Goal: Task Accomplishment & Management: Manage account settings

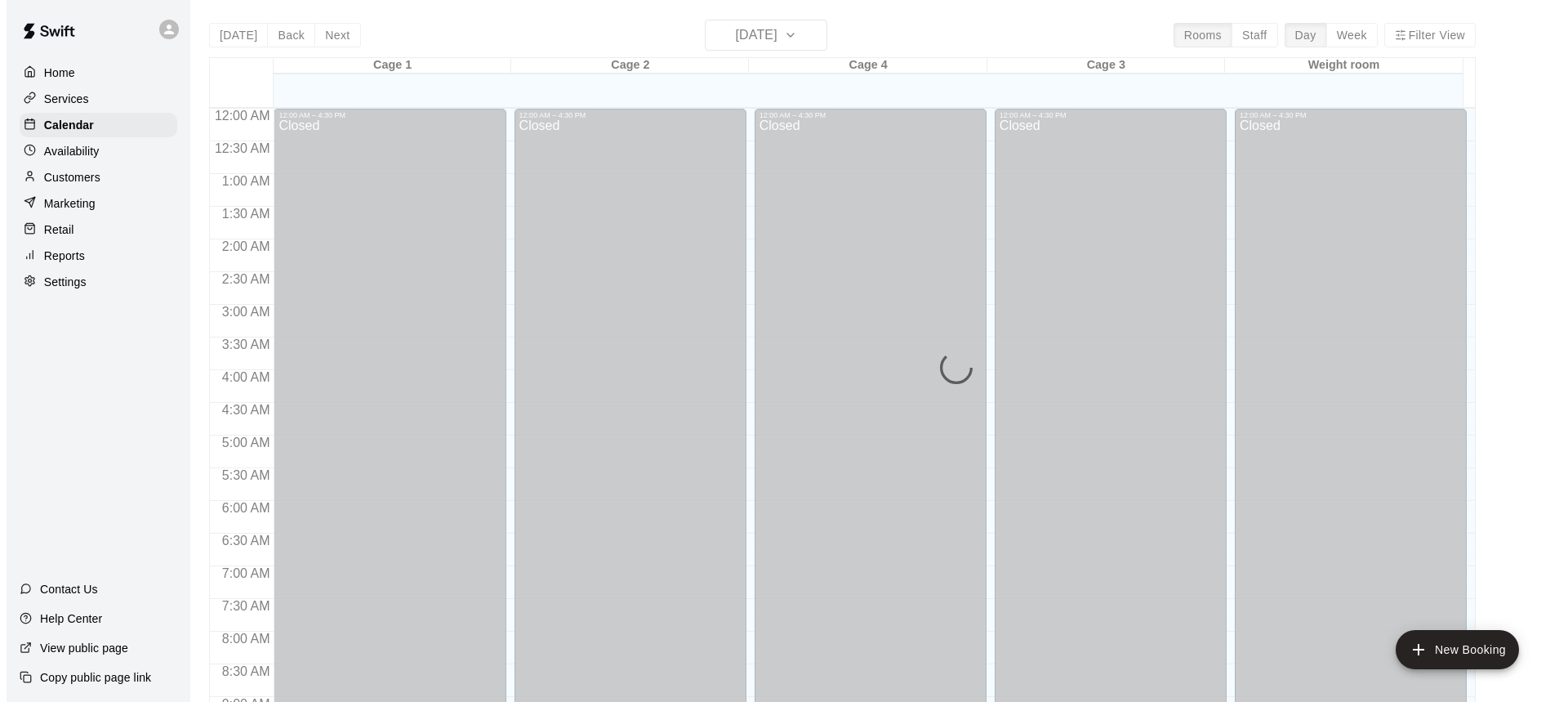
scroll to position [908, 0]
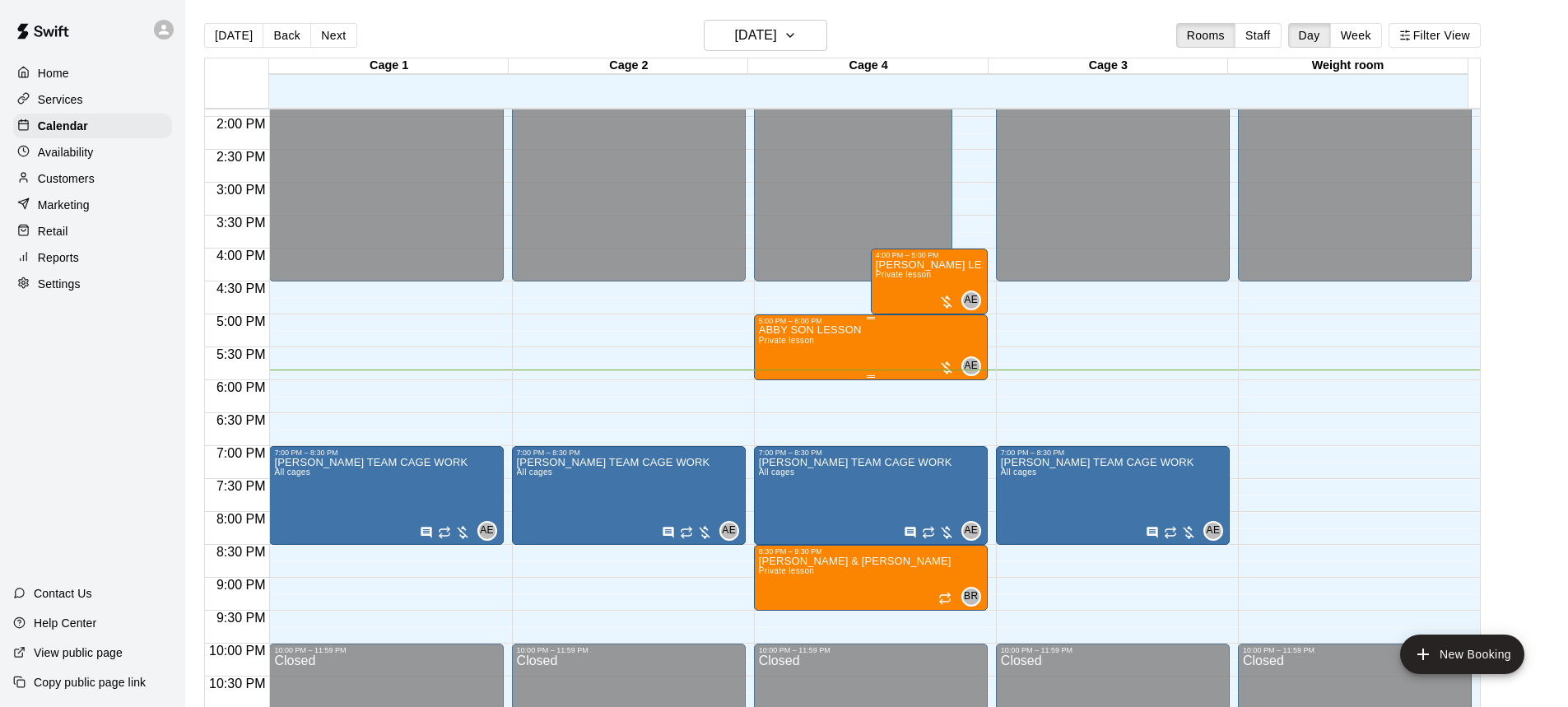
click at [820, 340] on div "ABBY SON LESSON Private lesson" at bounding box center [810, 678] width 103 height 707
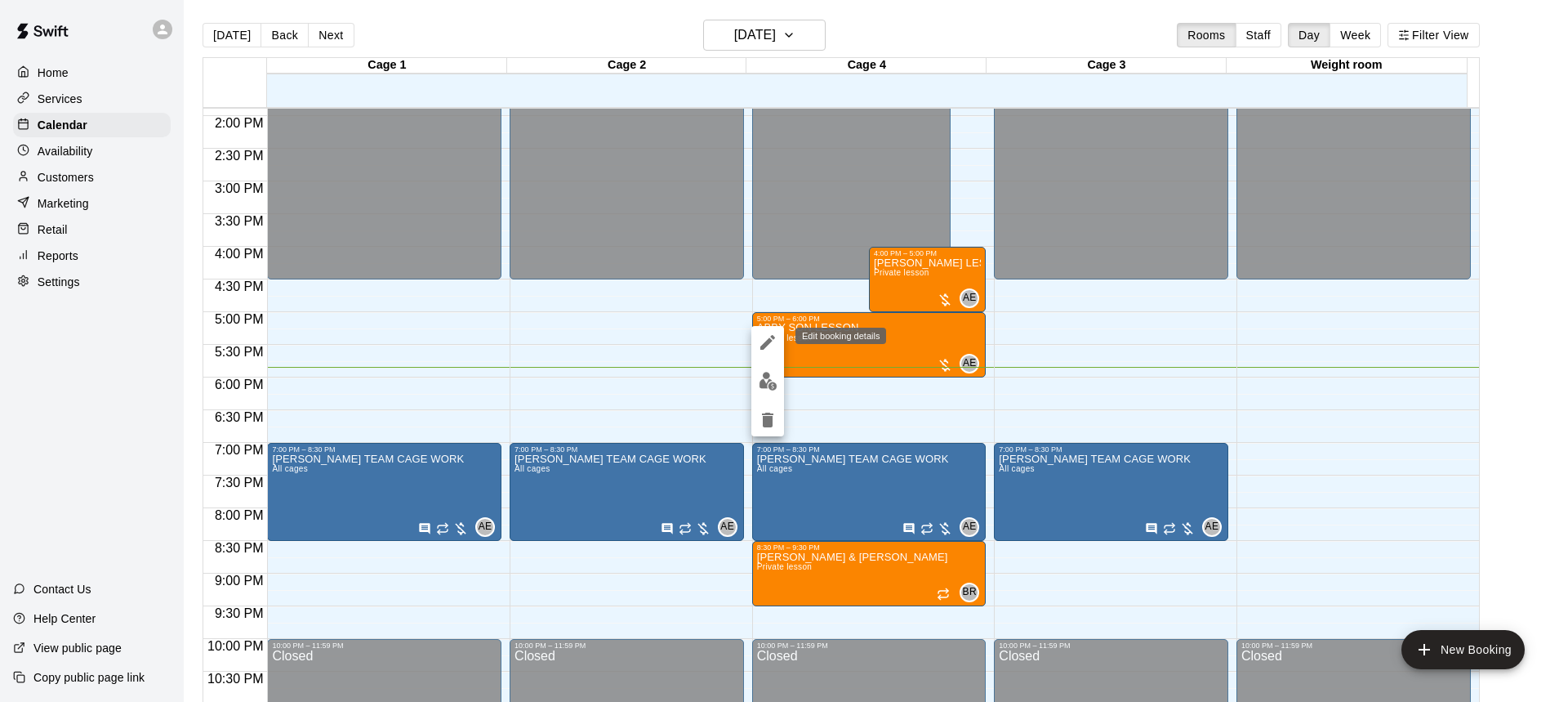
click at [758, 341] on icon "edit" at bounding box center [768, 342] width 20 height 20
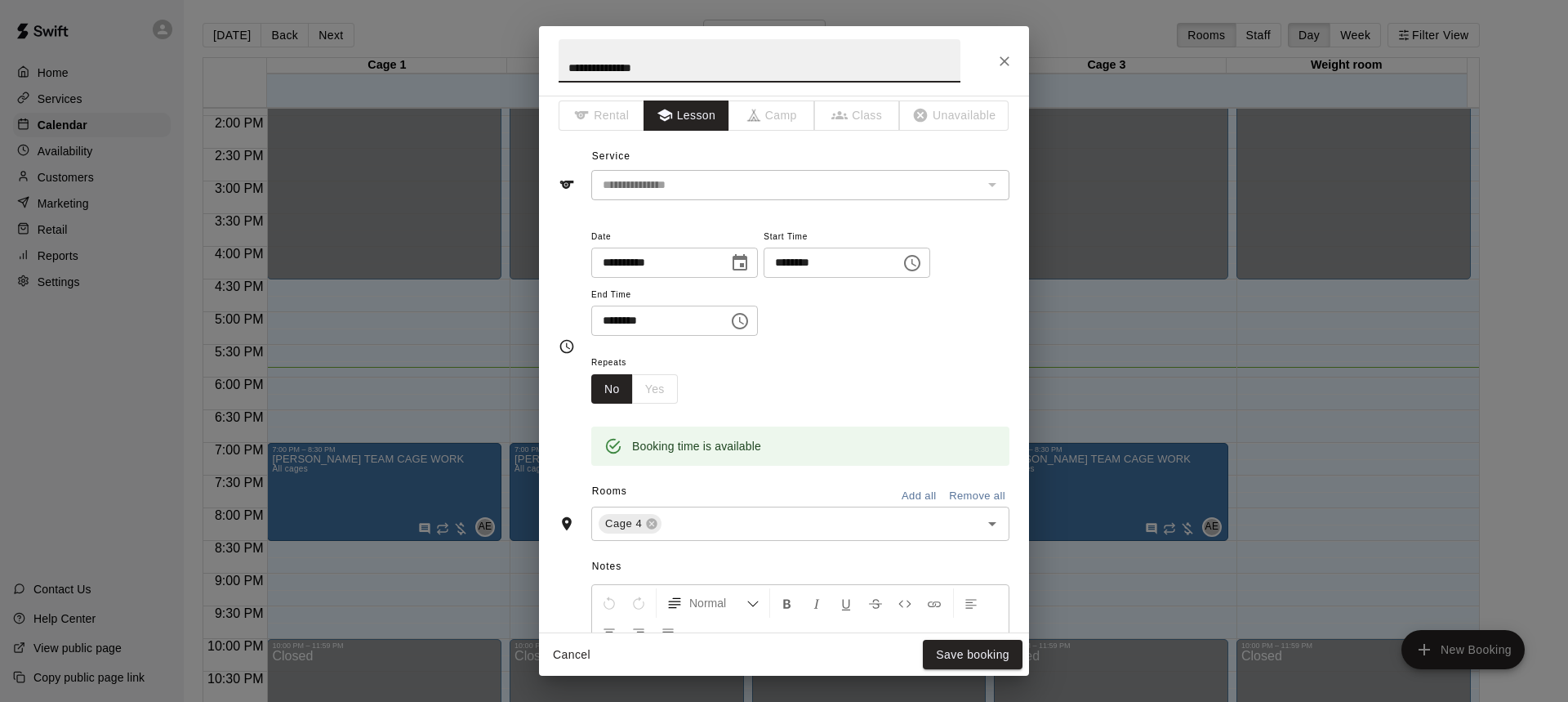
scroll to position [0, 0]
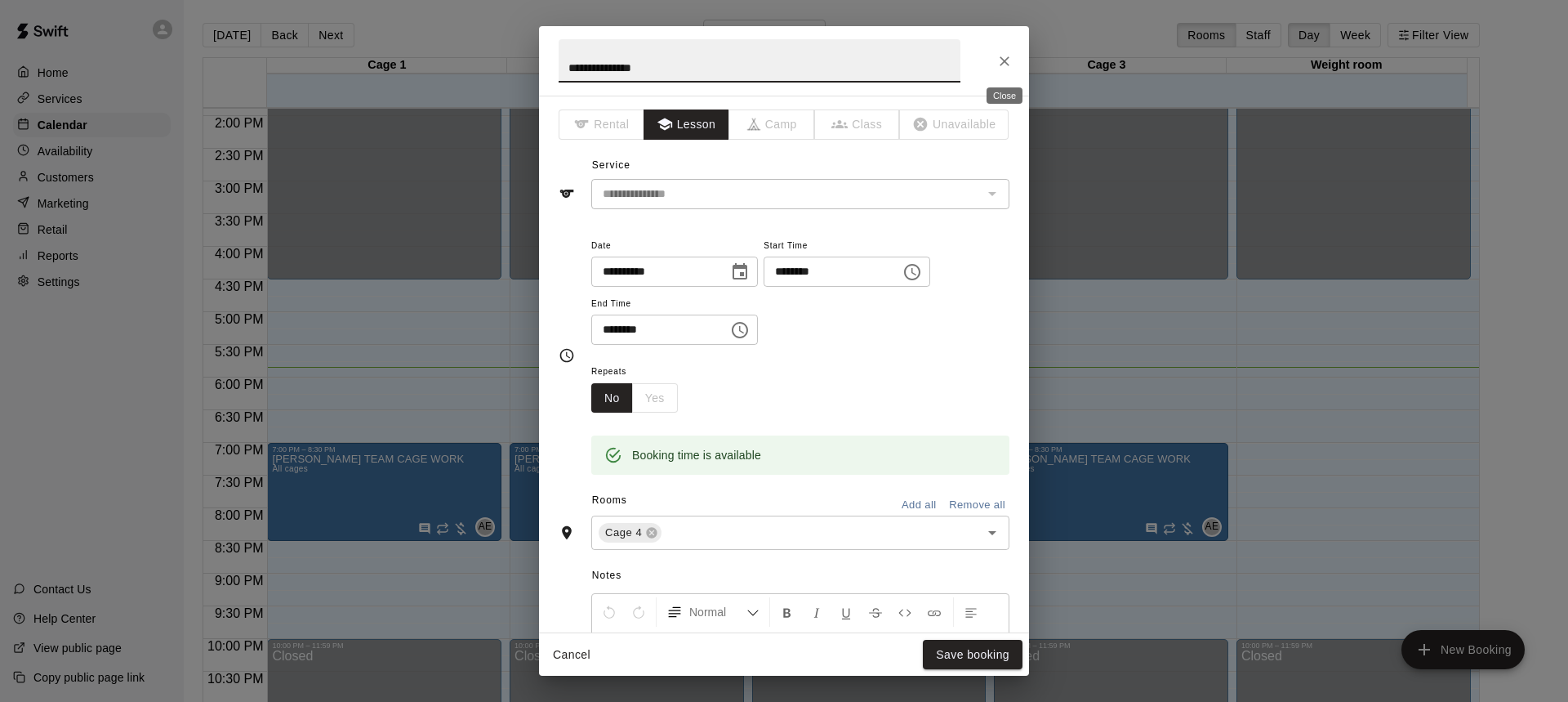
click at [1007, 69] on icon "Close" at bounding box center [1005, 62] width 16 height 16
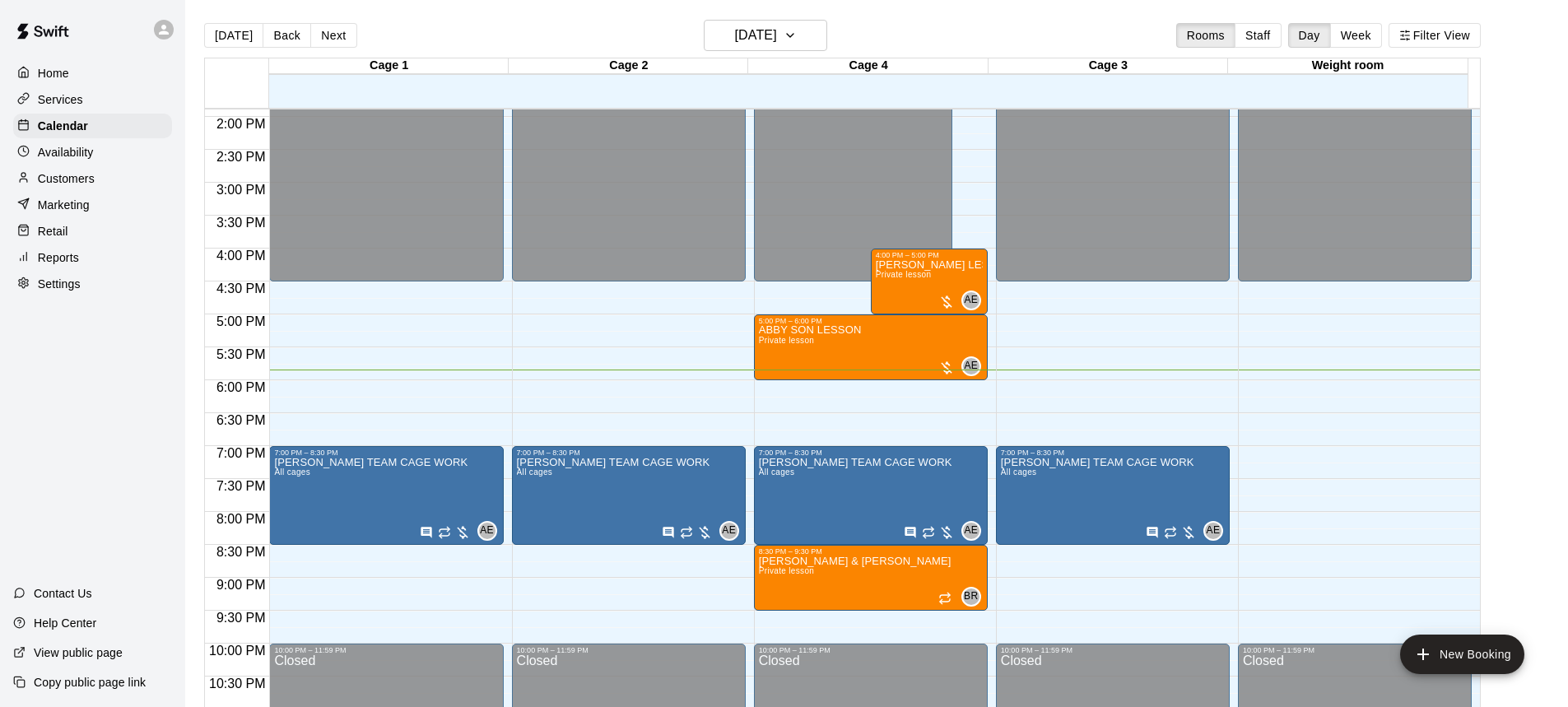
click at [496, 29] on div "[DATE] Back [DATE][DATE] Rooms Staff Day Week Filter View" at bounding box center [842, 38] width 1277 height 37
click at [63, 78] on p "Home" at bounding box center [53, 73] width 31 height 16
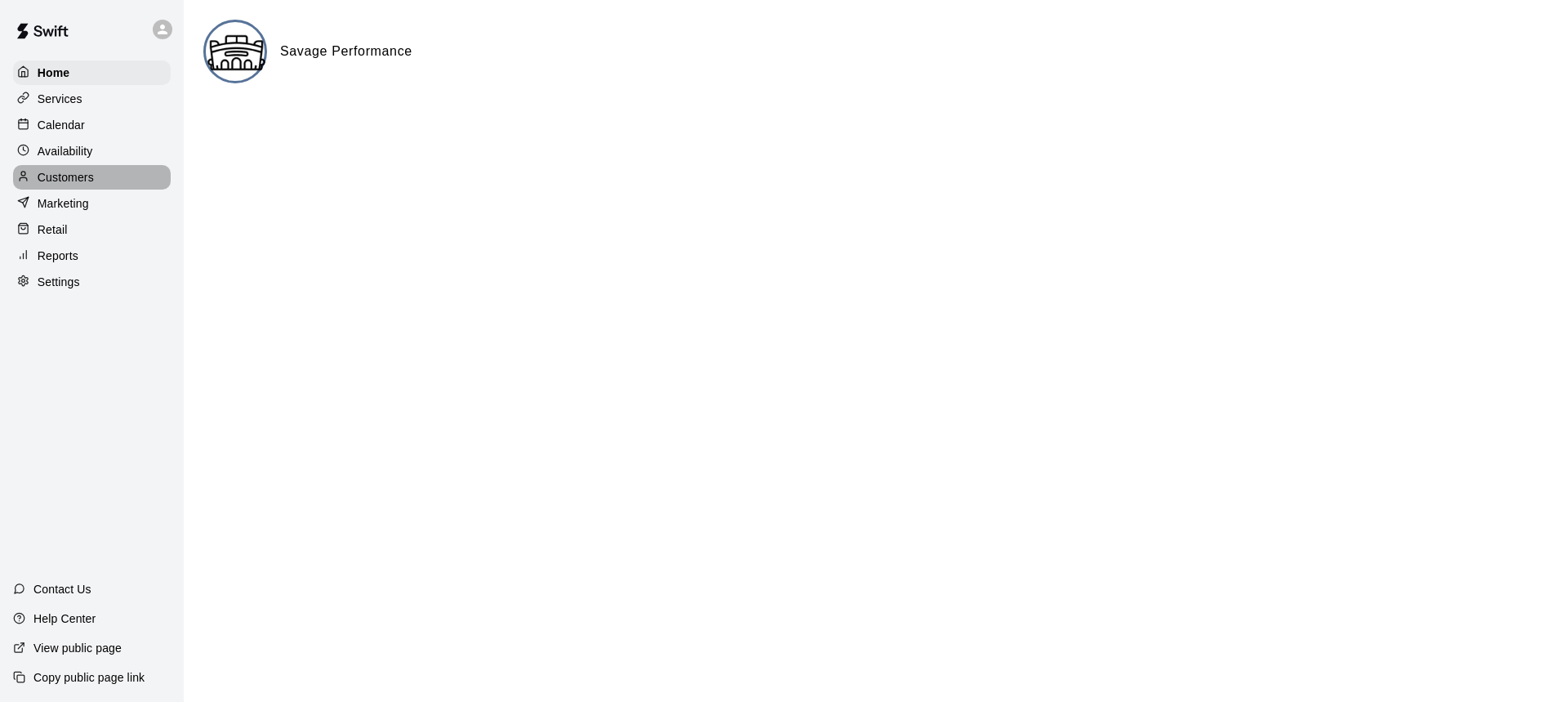
click at [97, 179] on div "Customers" at bounding box center [91, 177] width 158 height 24
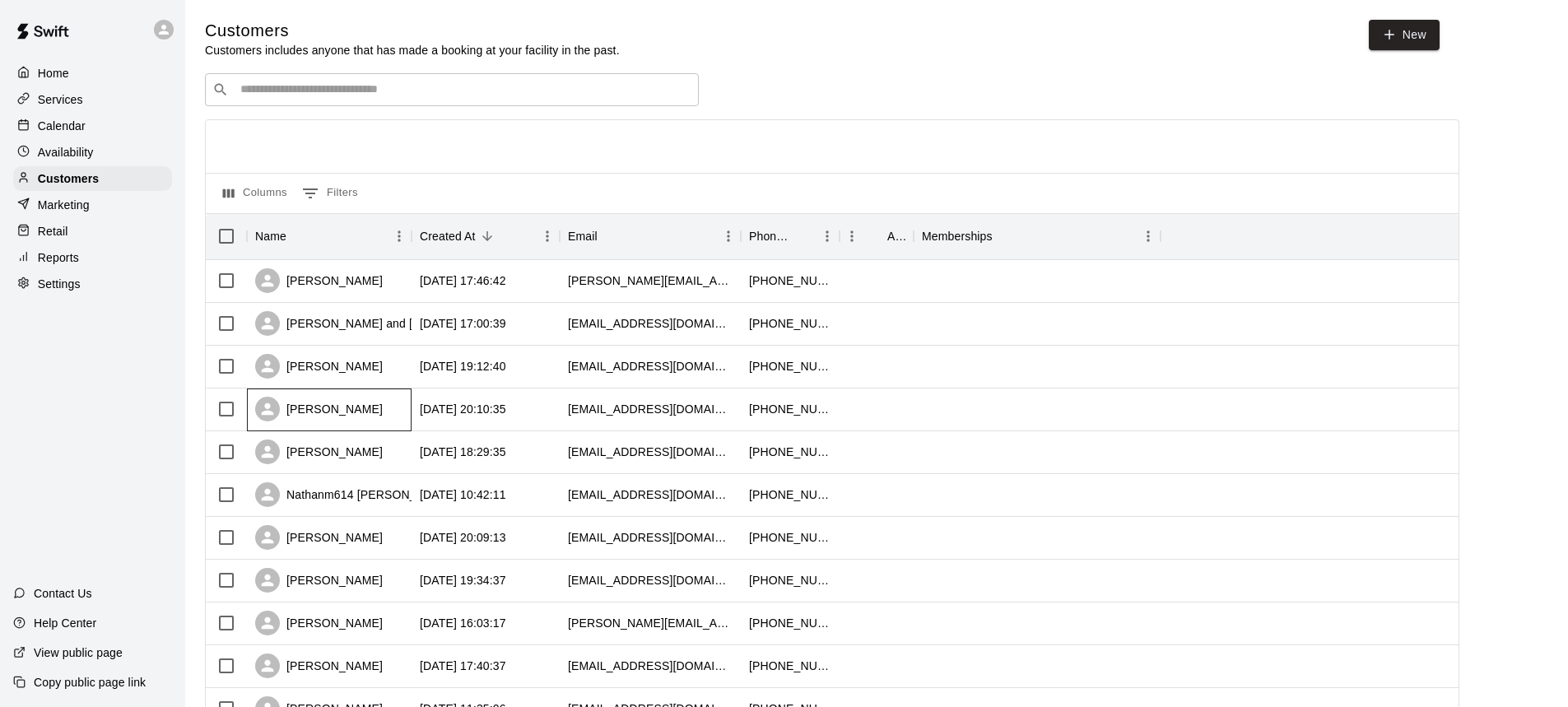
click at [359, 406] on div "Abby Baker" at bounding box center [329, 410] width 164 height 43
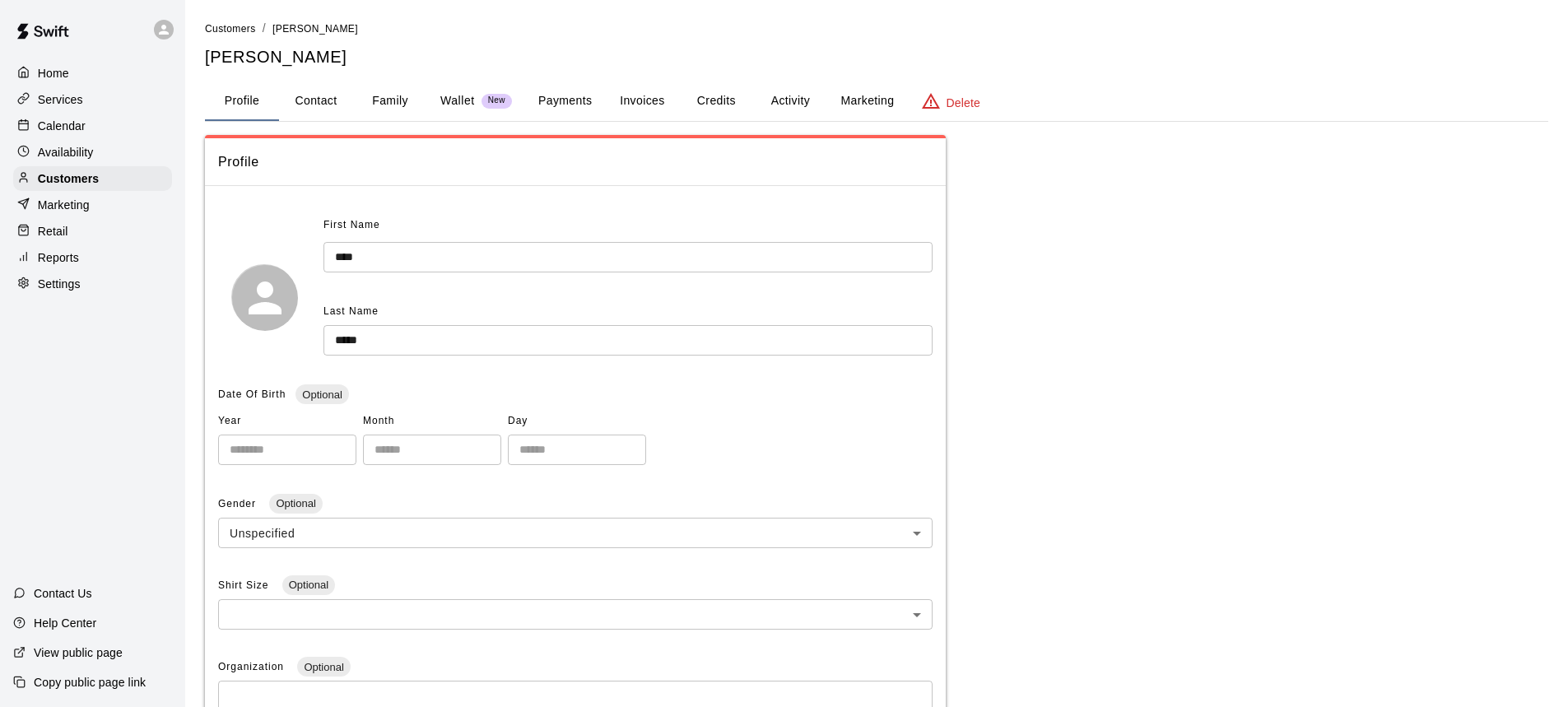
click at [569, 107] on button "Payments" at bounding box center [565, 100] width 79 height 39
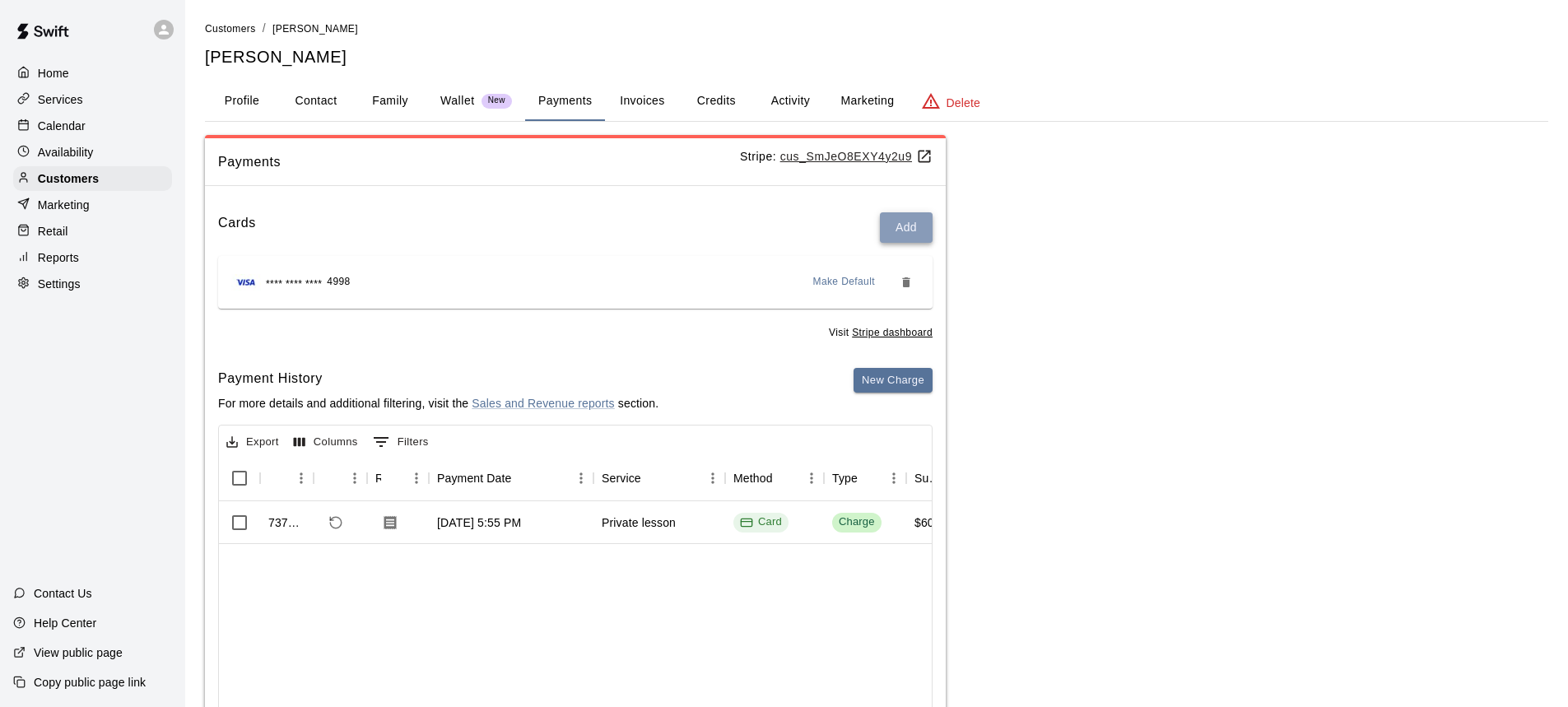
click at [908, 231] on button "Add" at bounding box center [906, 227] width 53 height 30
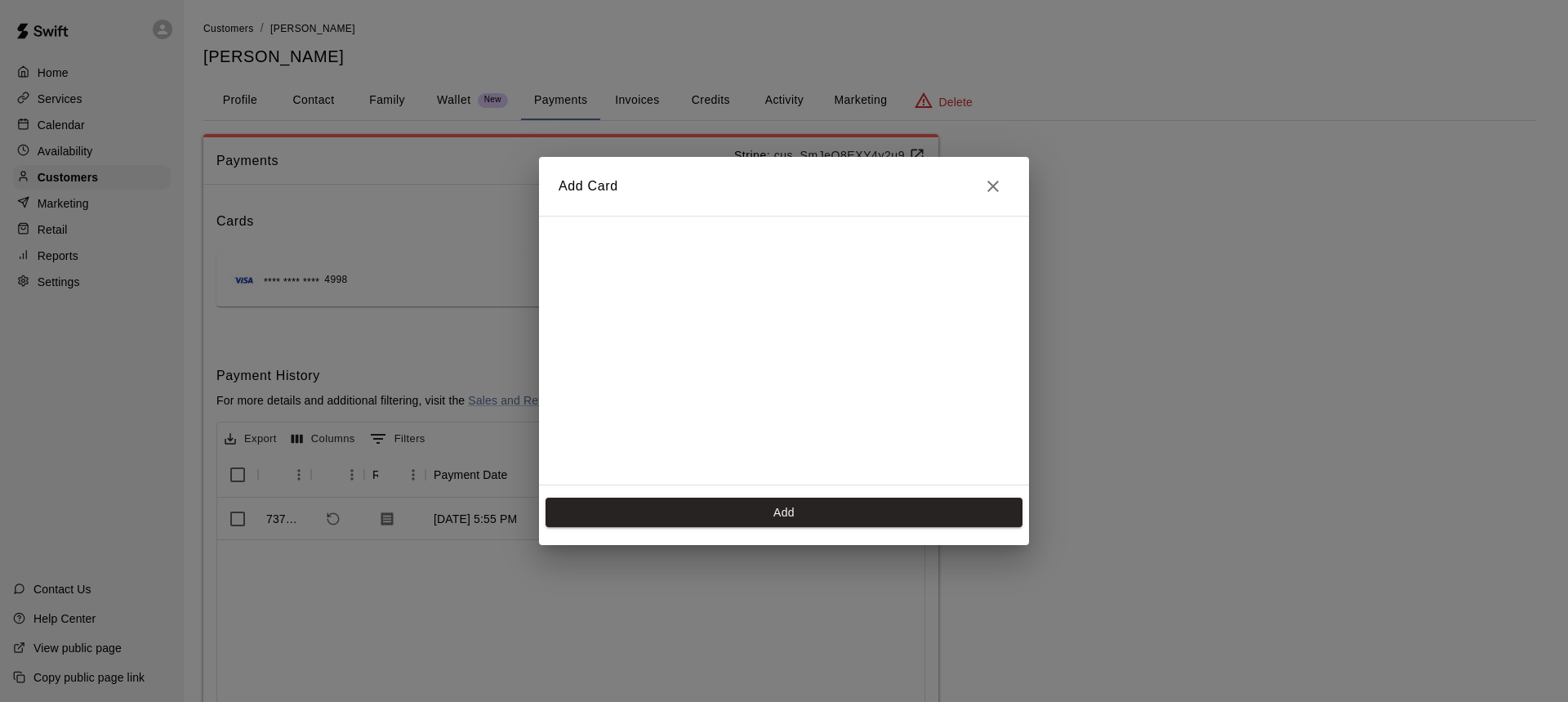
scroll to position [289, 0]
click at [784, 512] on button "Add" at bounding box center [784, 512] width 477 height 30
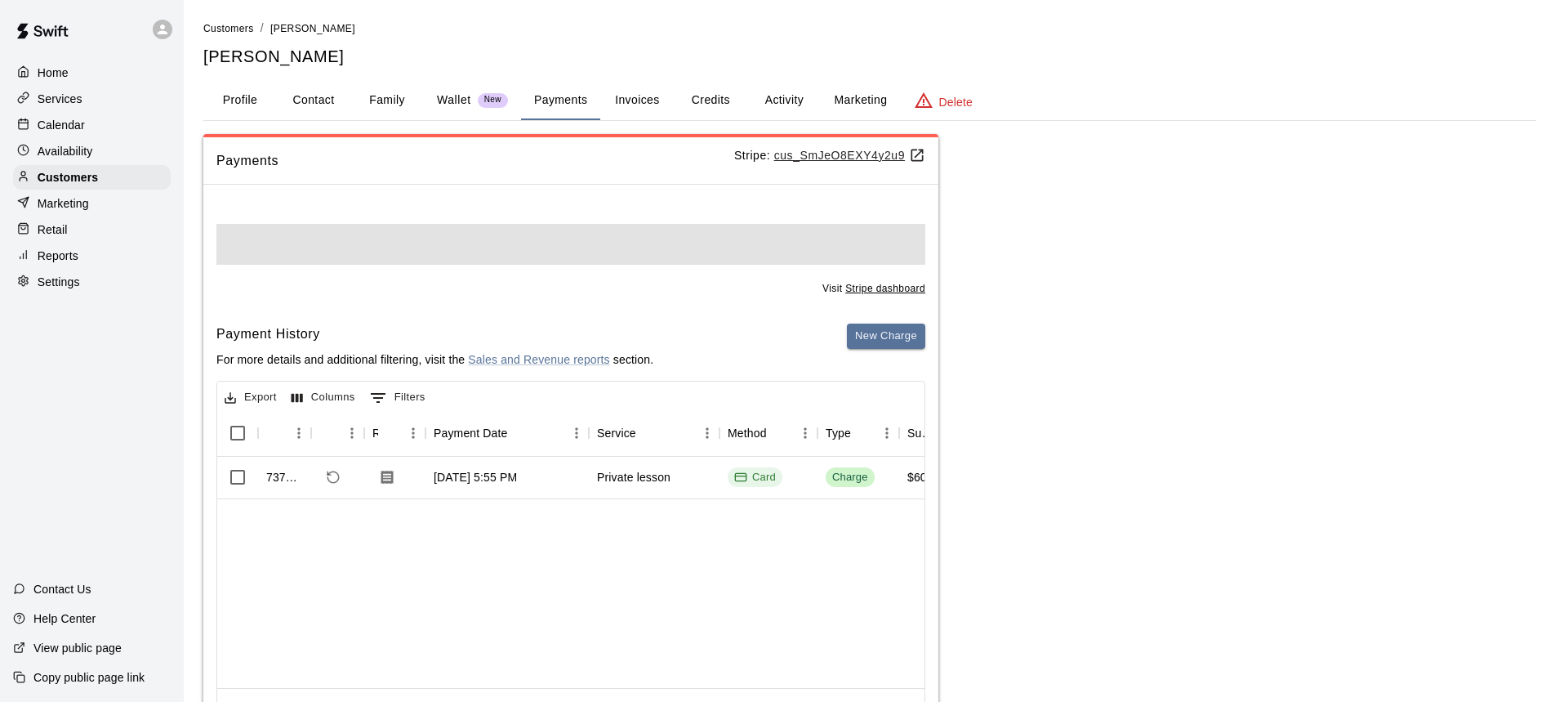
scroll to position [0, 0]
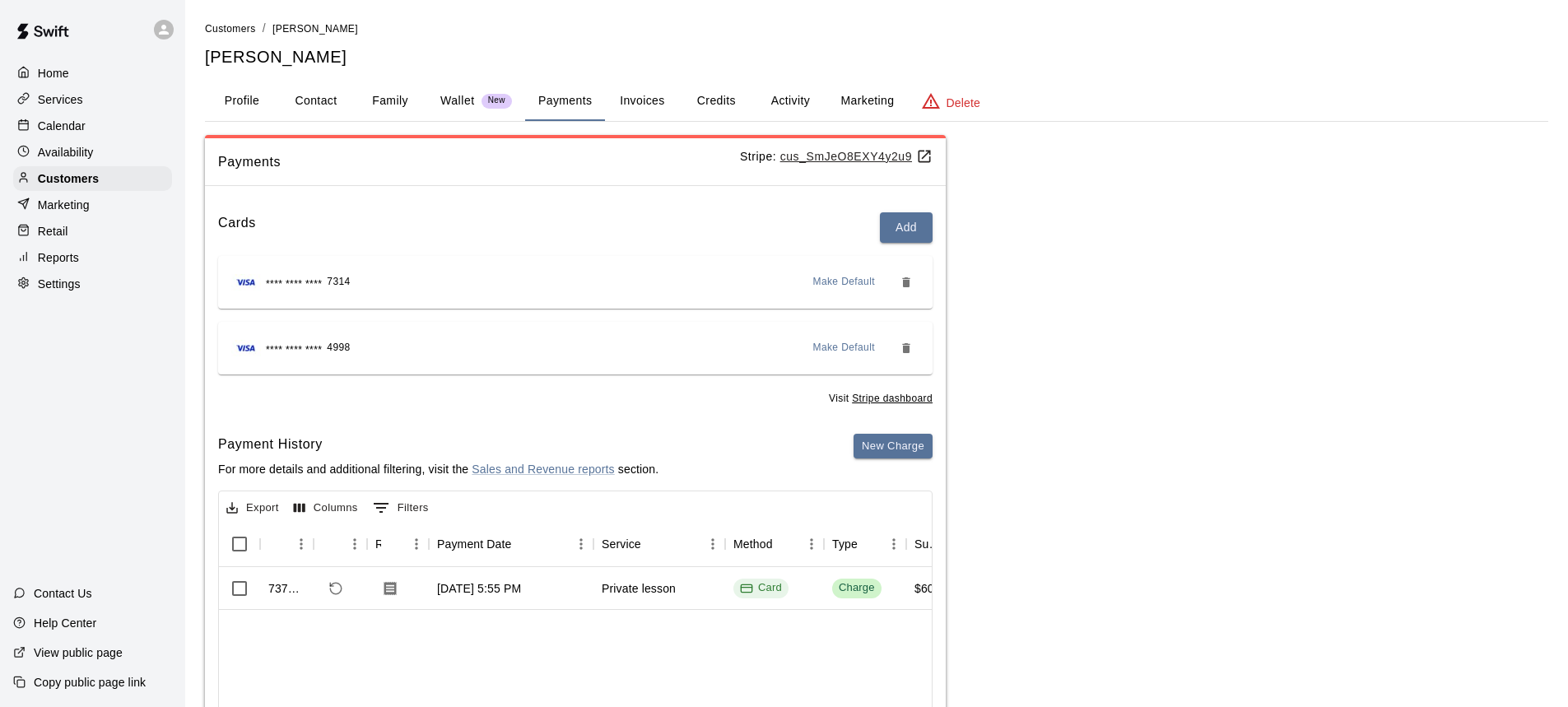
click at [558, 282] on div "**** **** **** 7314 Make Default" at bounding box center [575, 282] width 688 height 26
click at [905, 280] on icon "Remove" at bounding box center [906, 282] width 7 height 10
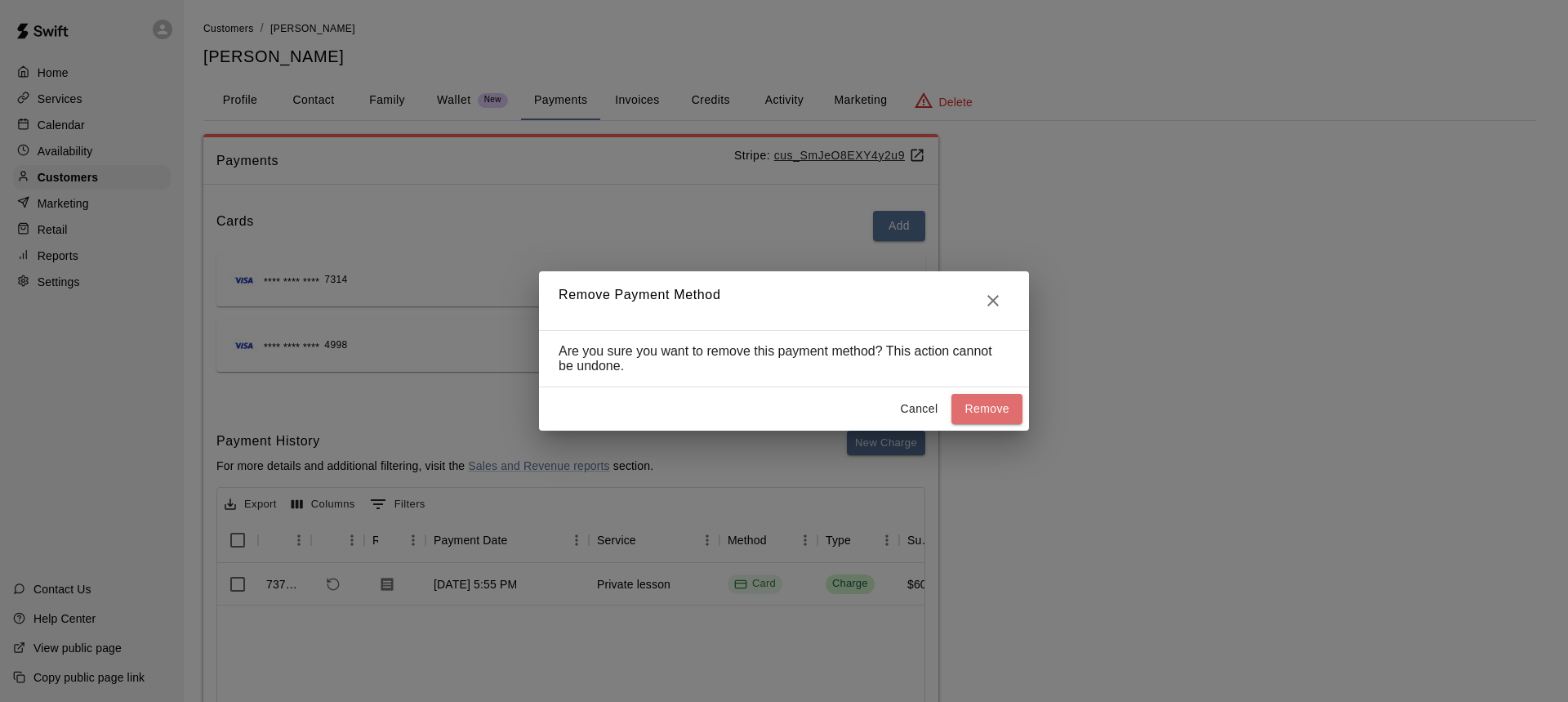
click at [1012, 414] on button "Remove" at bounding box center [987, 409] width 71 height 30
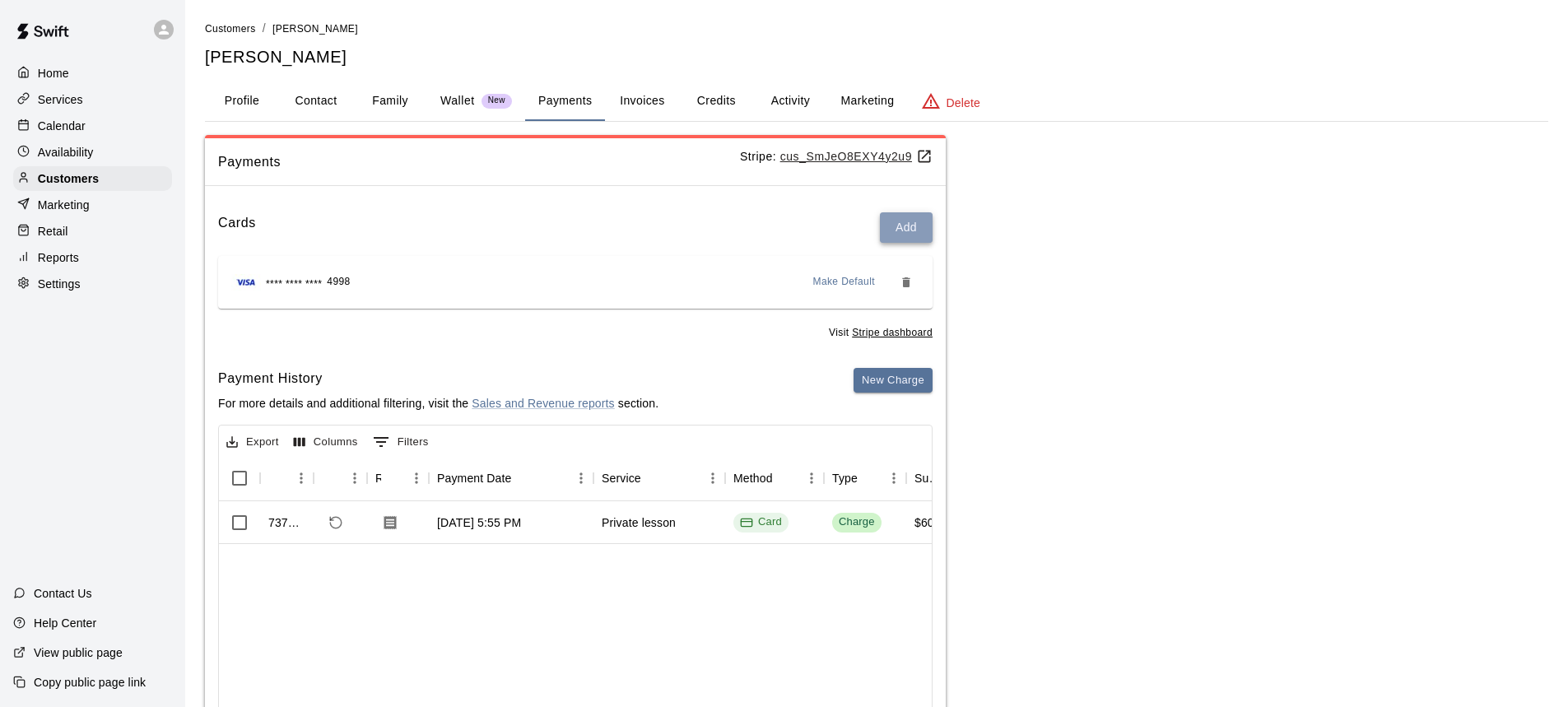
click at [910, 227] on button "Add" at bounding box center [906, 227] width 53 height 30
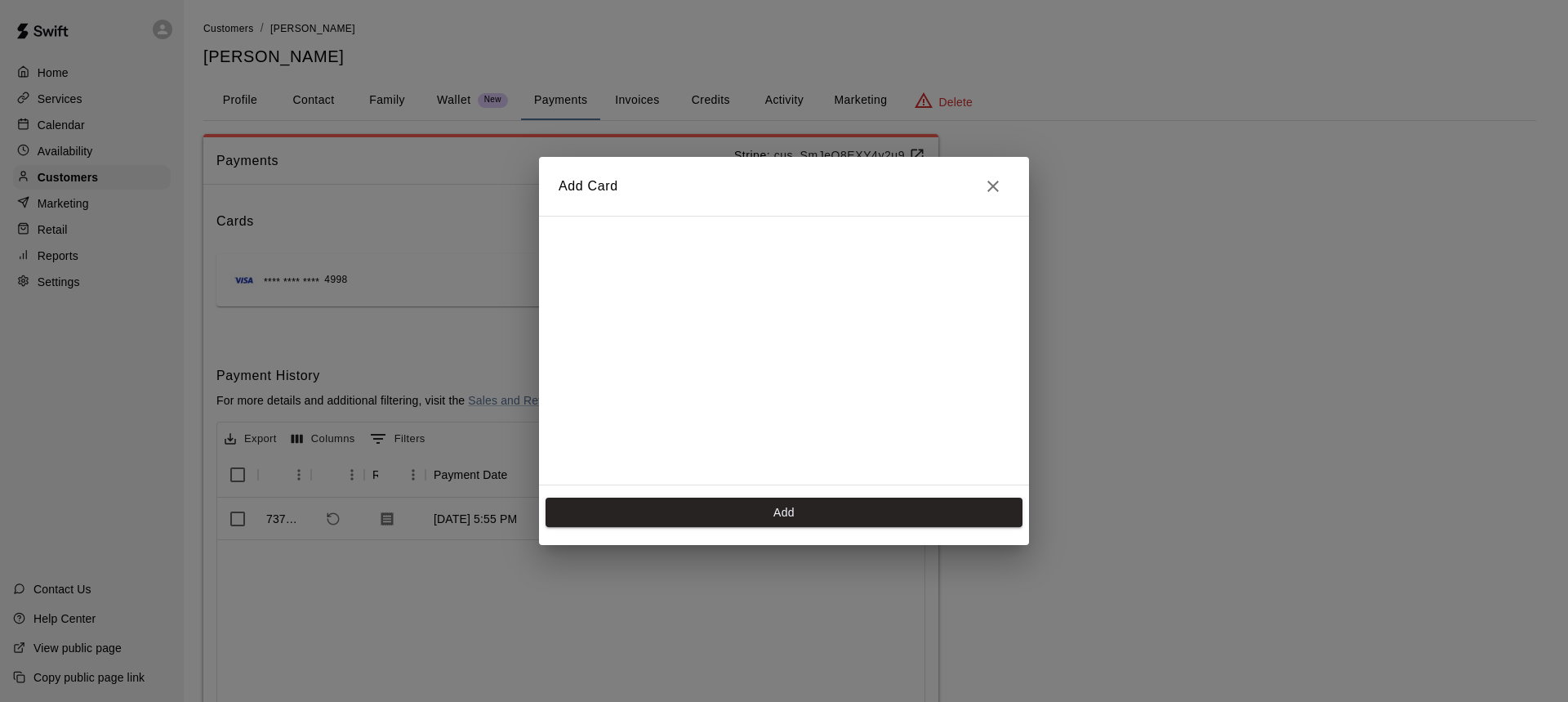
scroll to position [290, 0]
click at [786, 508] on button "Add" at bounding box center [784, 512] width 477 height 30
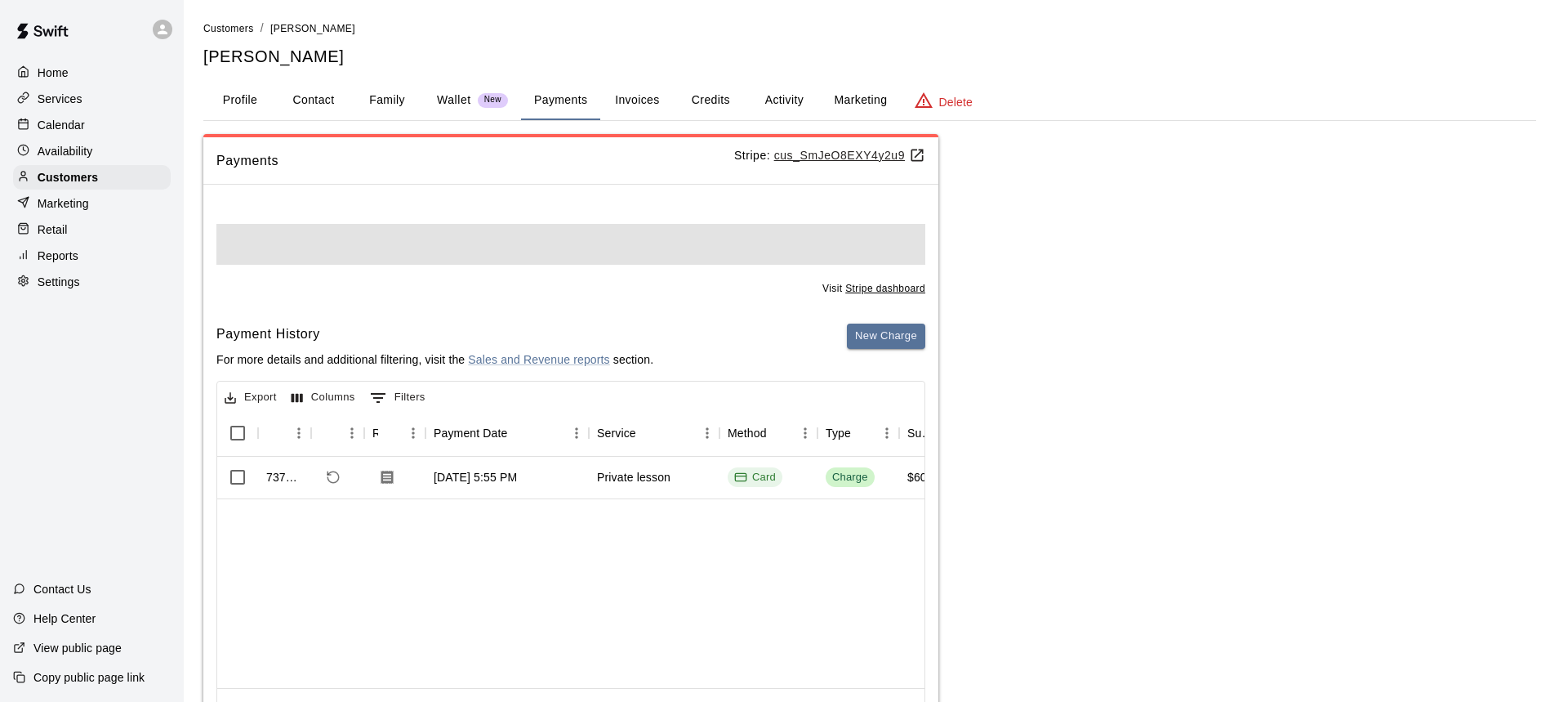
scroll to position [0, 0]
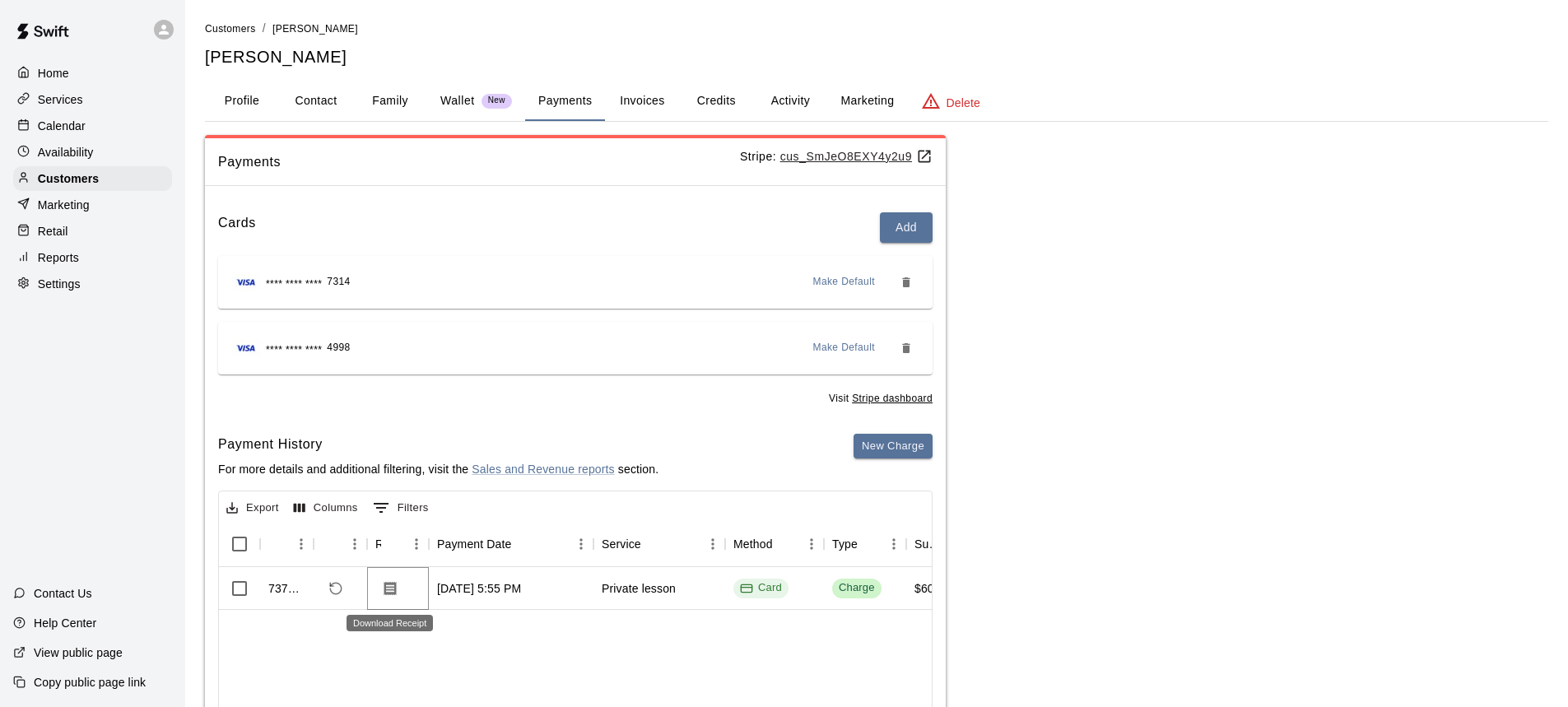
click at [387, 596] on icon "Download Receipt" at bounding box center [391, 588] width 16 height 16
click at [559, 278] on div "**** **** **** 7314 Make Default" at bounding box center [575, 282] width 688 height 26
click at [884, 446] on button "New Charge" at bounding box center [893, 446] width 79 height 26
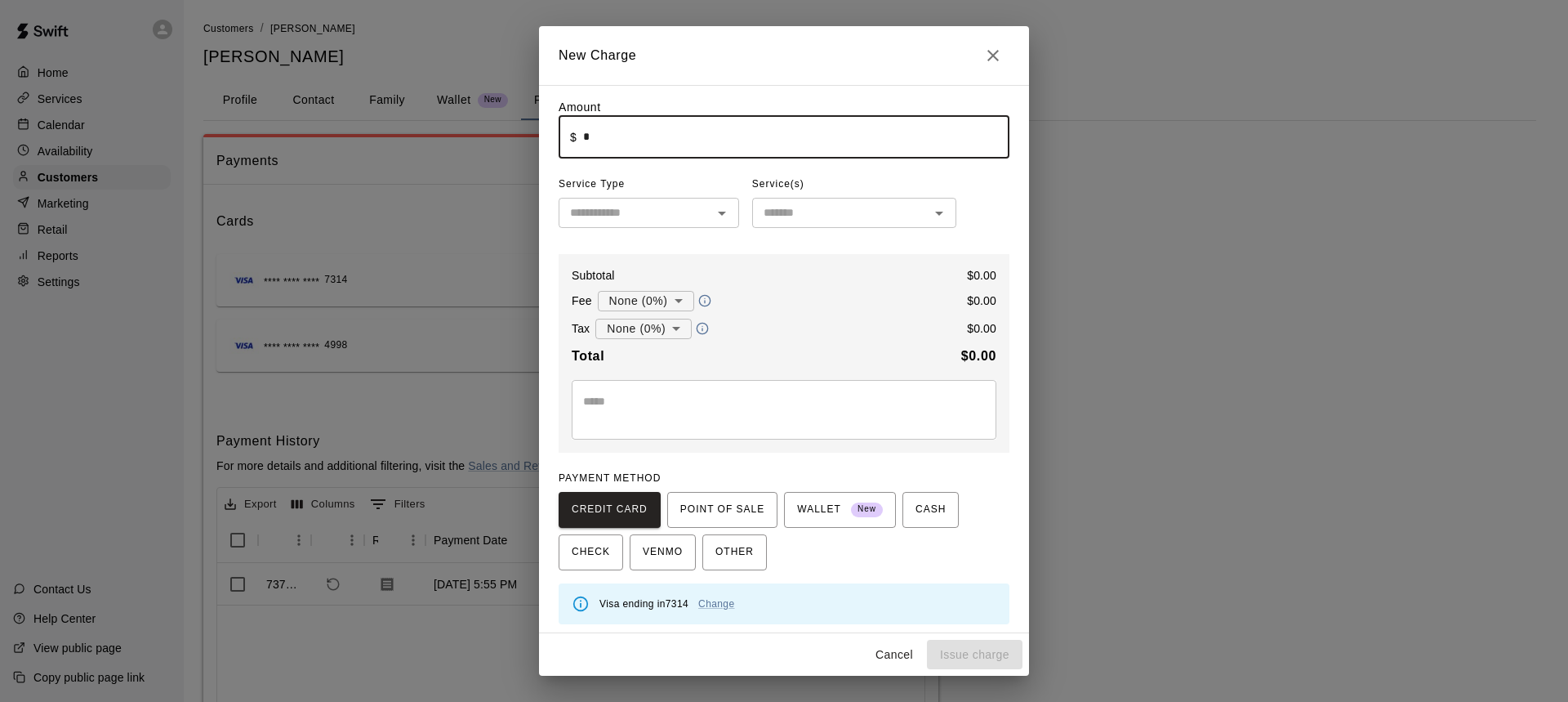
click at [600, 139] on input "*" at bounding box center [796, 137] width 426 height 43
click at [655, 217] on input "text" at bounding box center [635, 213] width 144 height 21
type input "*****"
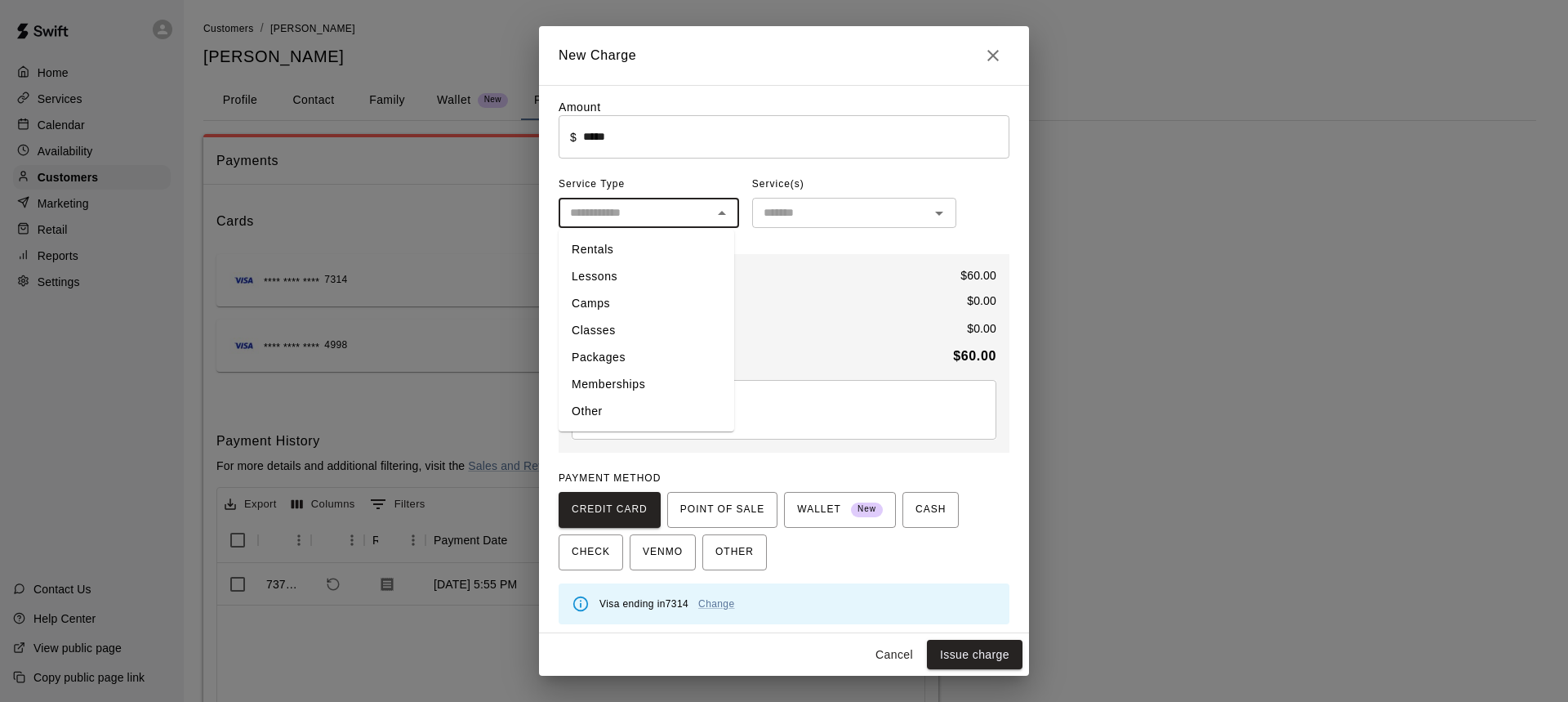
click at [615, 267] on li "Lessons" at bounding box center [646, 276] width 176 height 27
type input "*******"
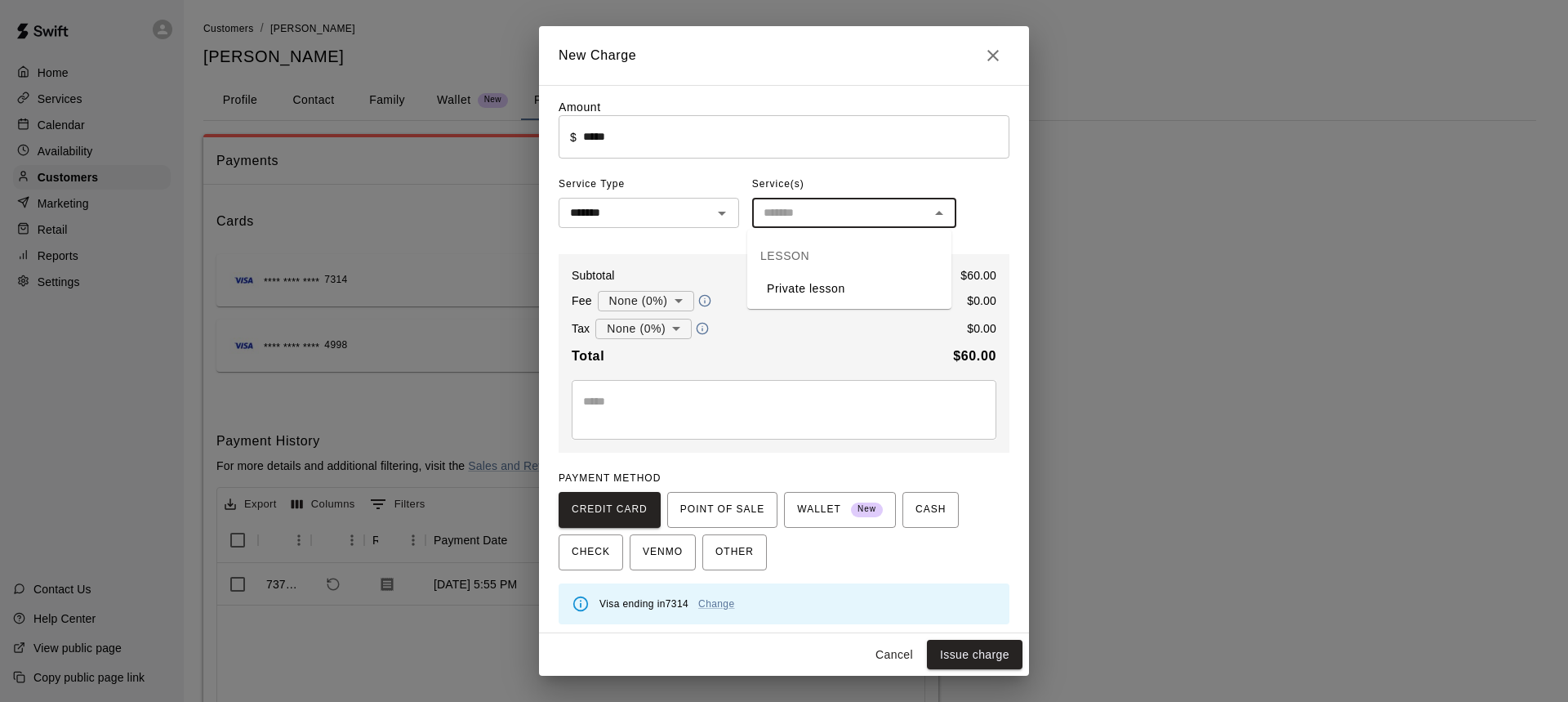
click at [780, 207] on input "text" at bounding box center [840, 213] width 167 height 21
click at [783, 285] on li "Private lesson" at bounding box center [849, 289] width 205 height 27
type input "**********"
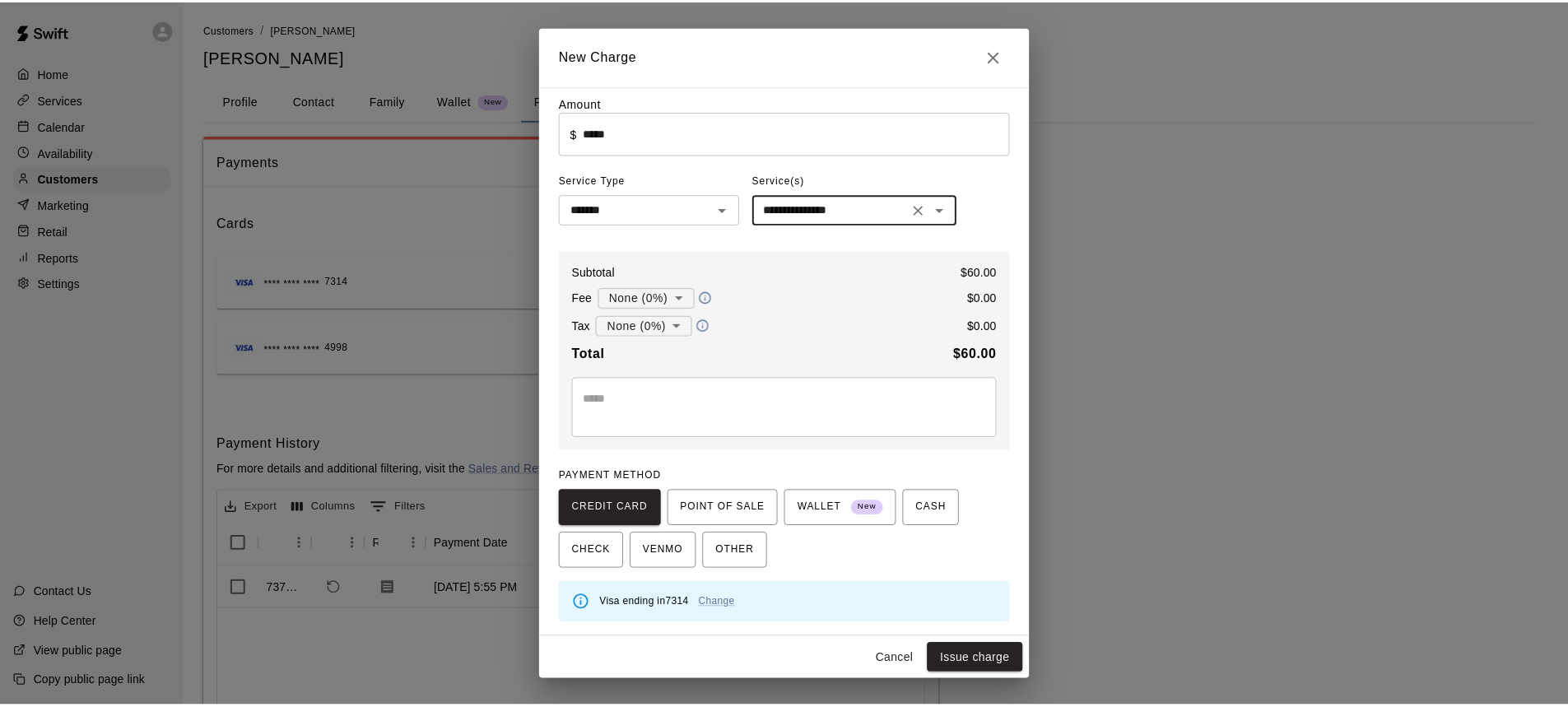
scroll to position [6, 0]
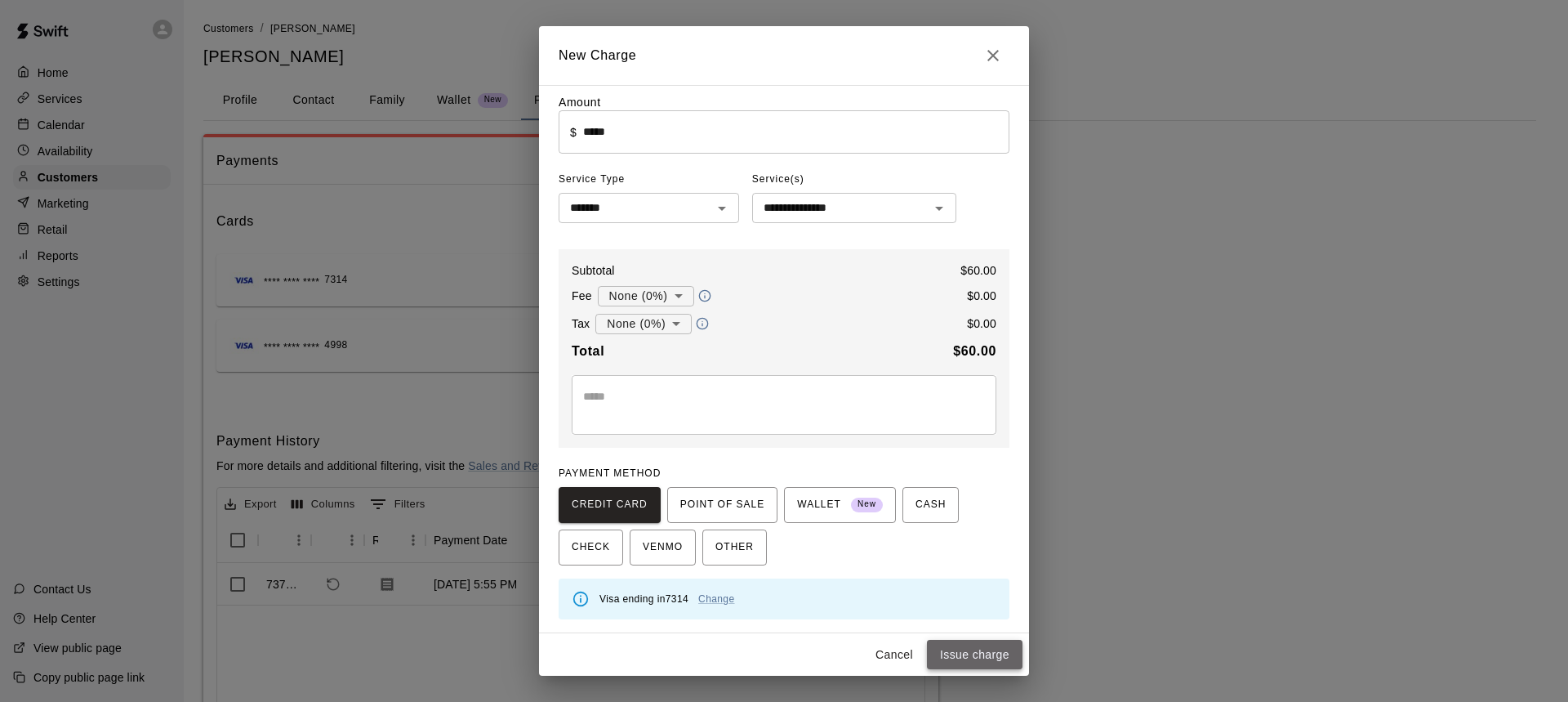
click at [974, 655] on button "Issue charge" at bounding box center [975, 654] width 96 height 30
type input "*"
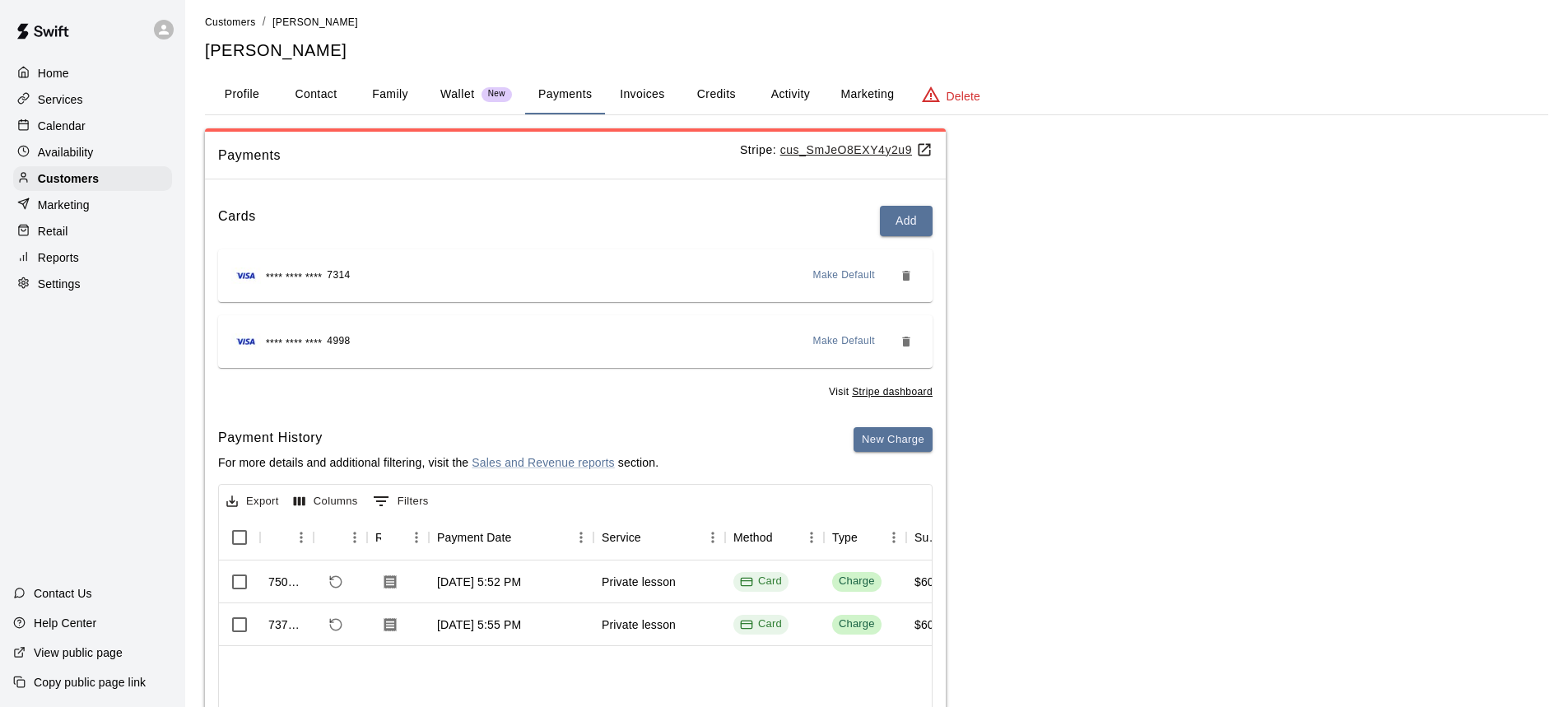
scroll to position [0, 0]
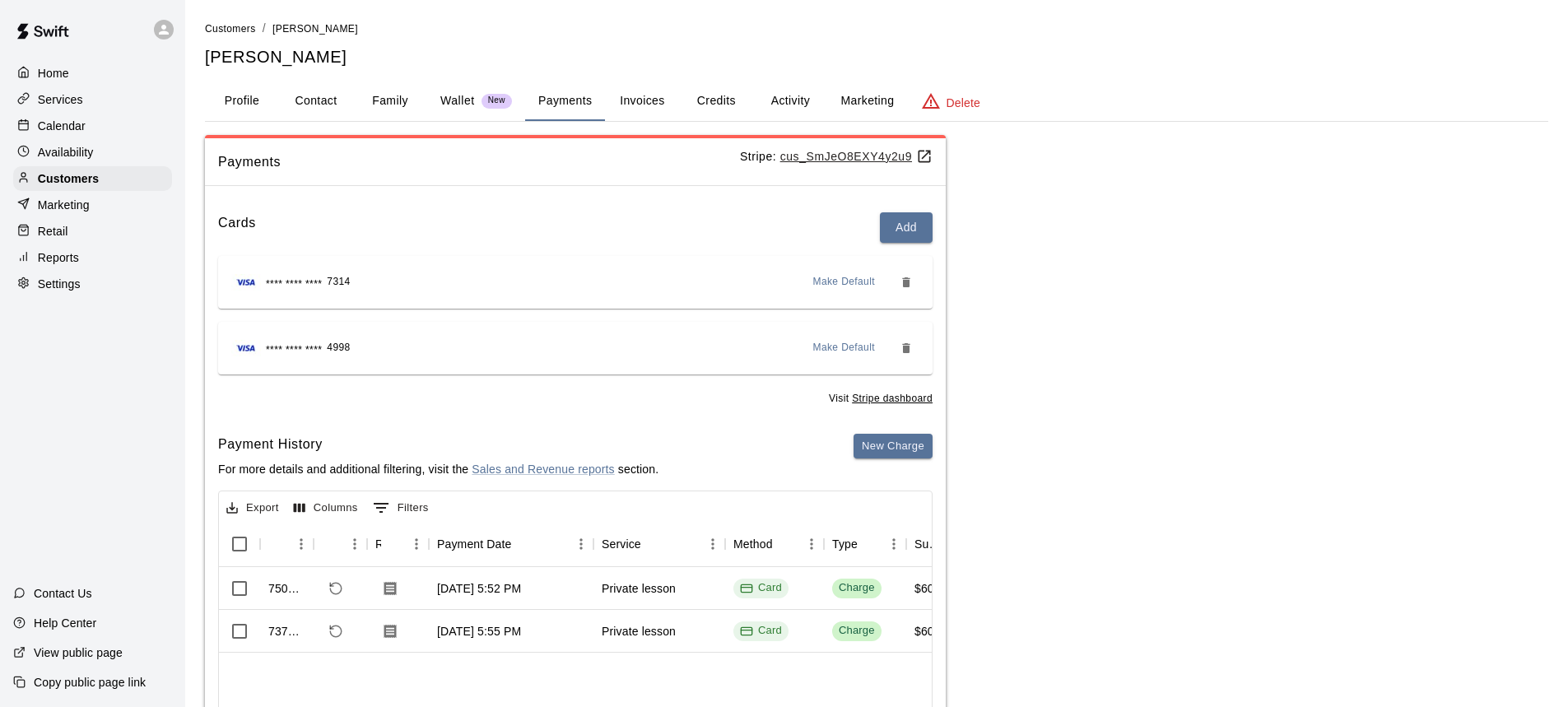
click at [239, 106] on button "Profile" at bounding box center [242, 100] width 74 height 39
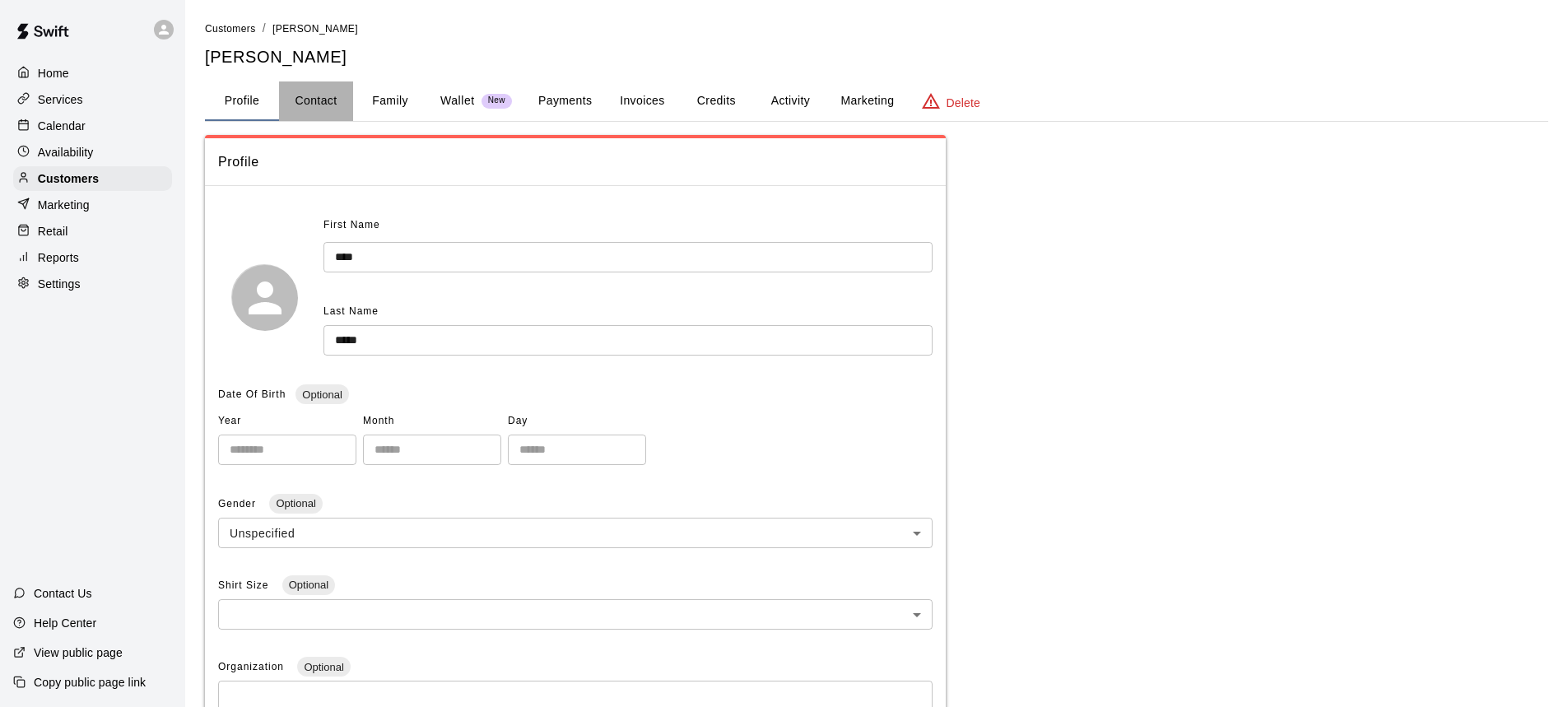
click at [307, 102] on button "Contact" at bounding box center [316, 100] width 74 height 39
select select "**"
